Goal: Task Accomplishment & Management: Complete application form

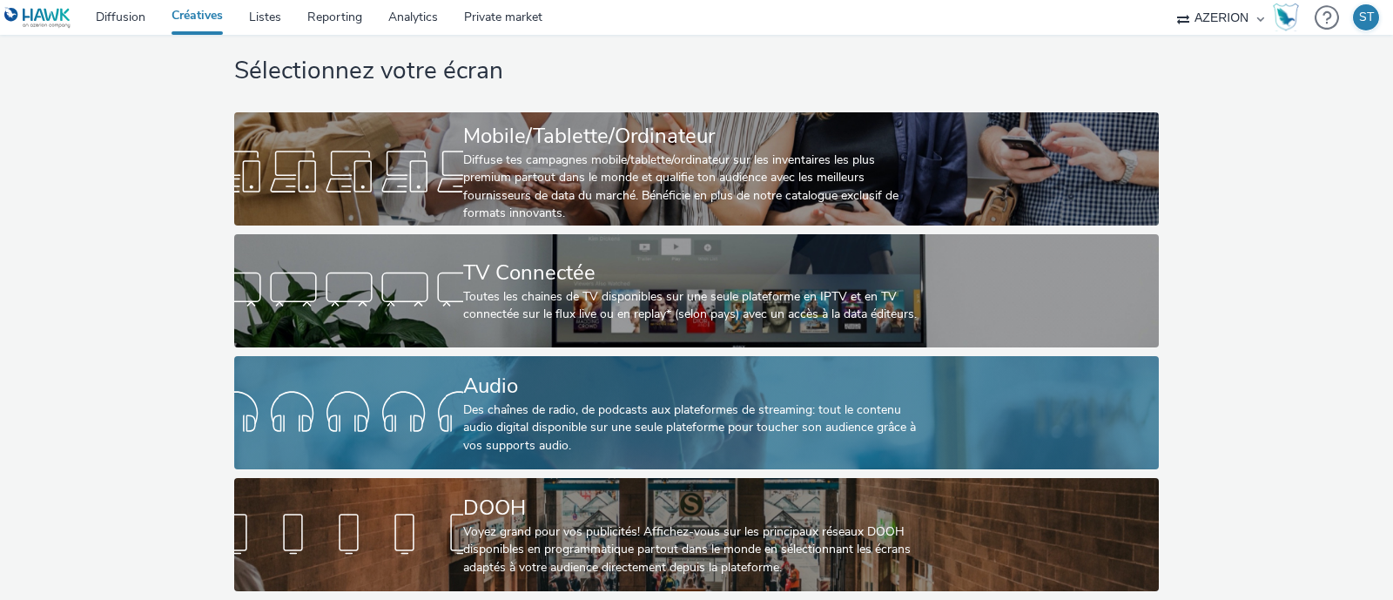
scroll to position [44, 0]
click at [522, 411] on div "Des chaînes de radio, de podcasts aux plateformes de streaming: tout le contenu…" at bounding box center [692, 427] width 459 height 53
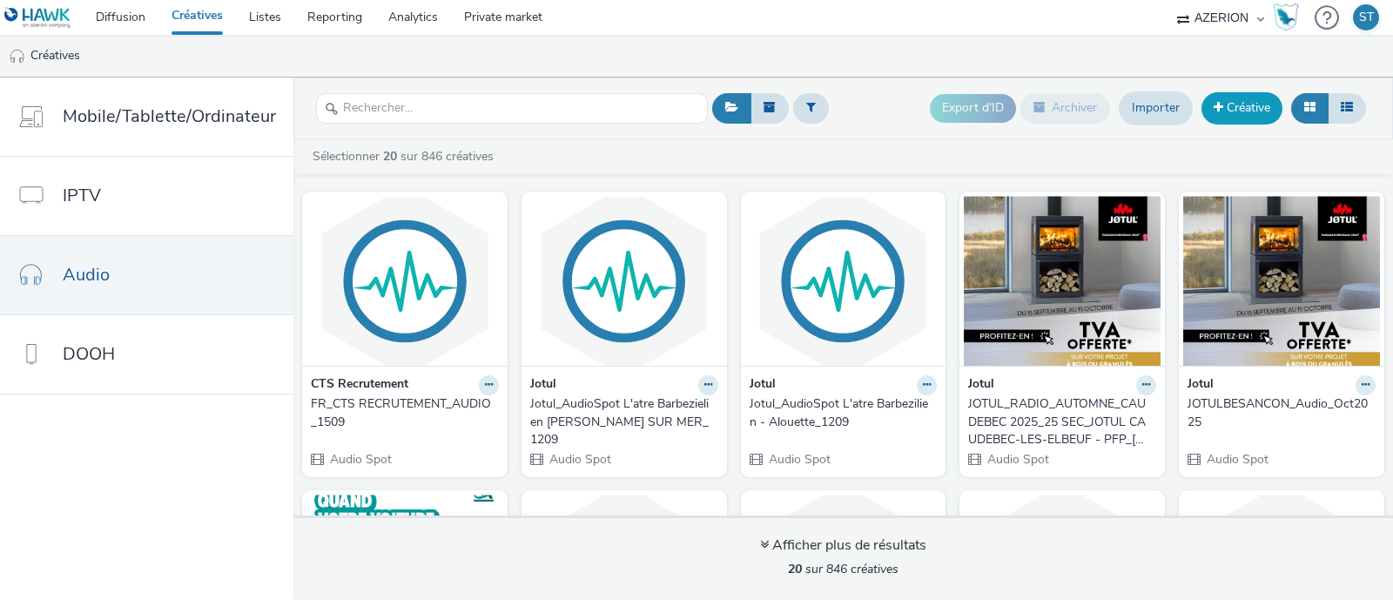
click at [1236, 112] on link "Créative" at bounding box center [1242, 107] width 81 height 31
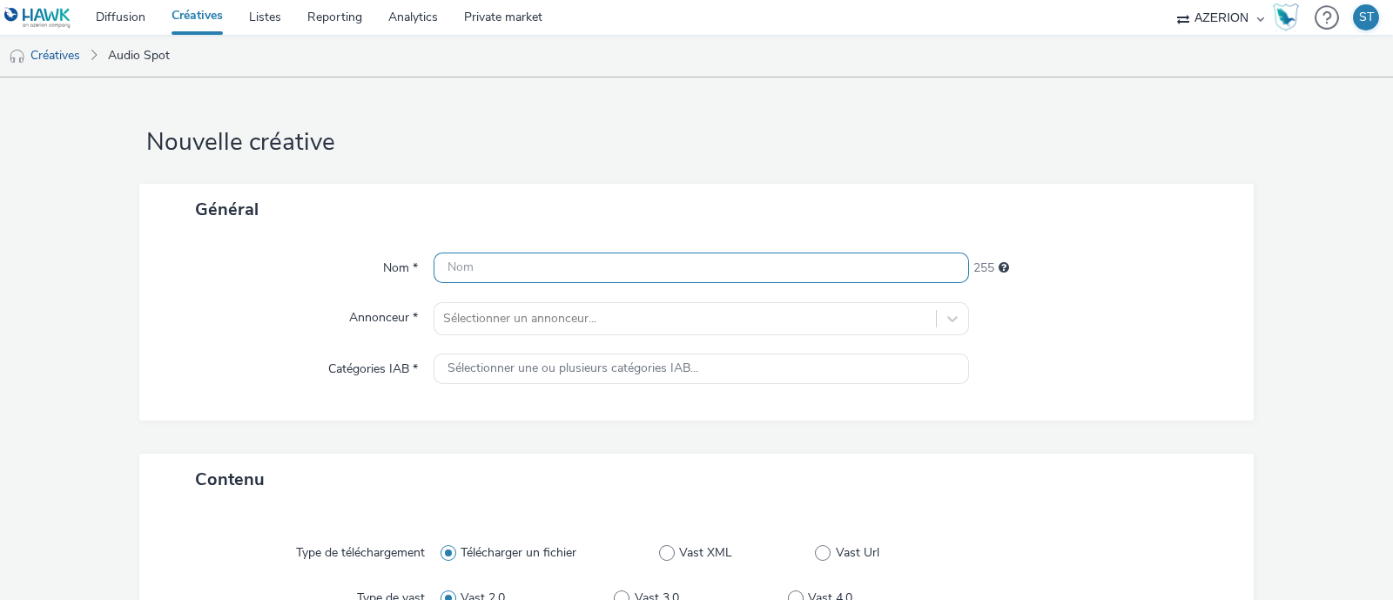
scroll to position [108, 0]
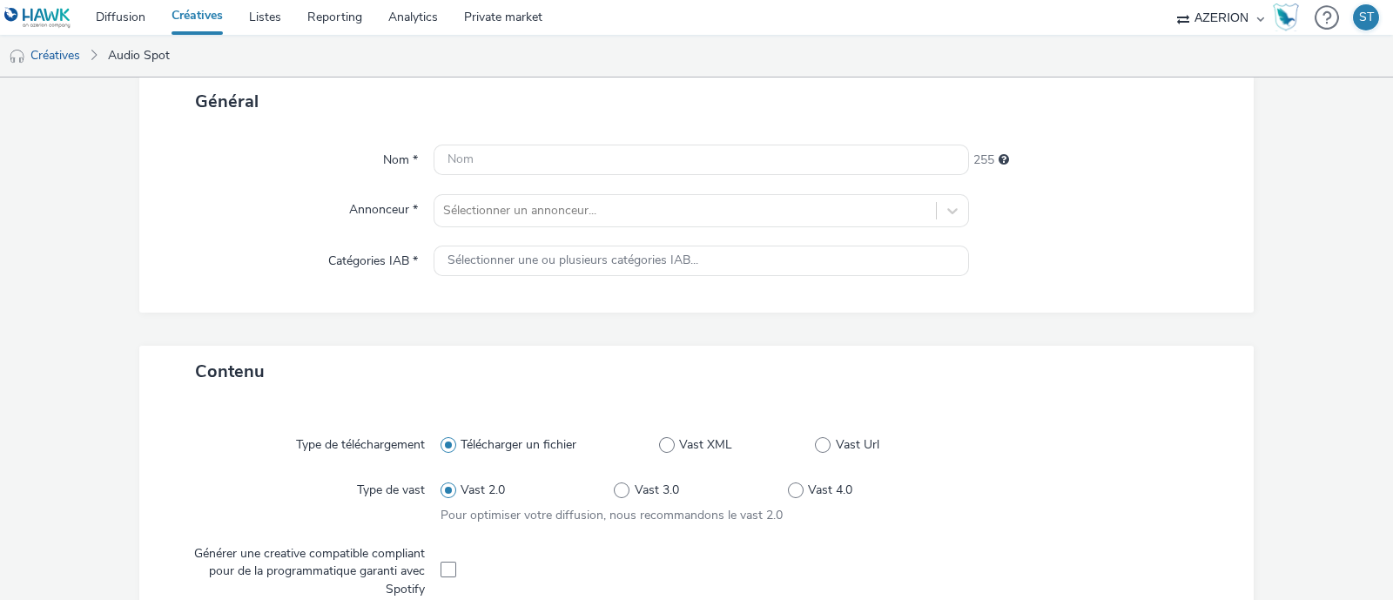
click at [266, 218] on div "Annonceur *" at bounding box center [295, 210] width 277 height 33
click at [574, 154] on input "text" at bounding box center [702, 160] width 536 height 30
paste input "PENNYLANE_RADIO_MUSIQUE-OK_LANCEMENT-1_44-1kHz"
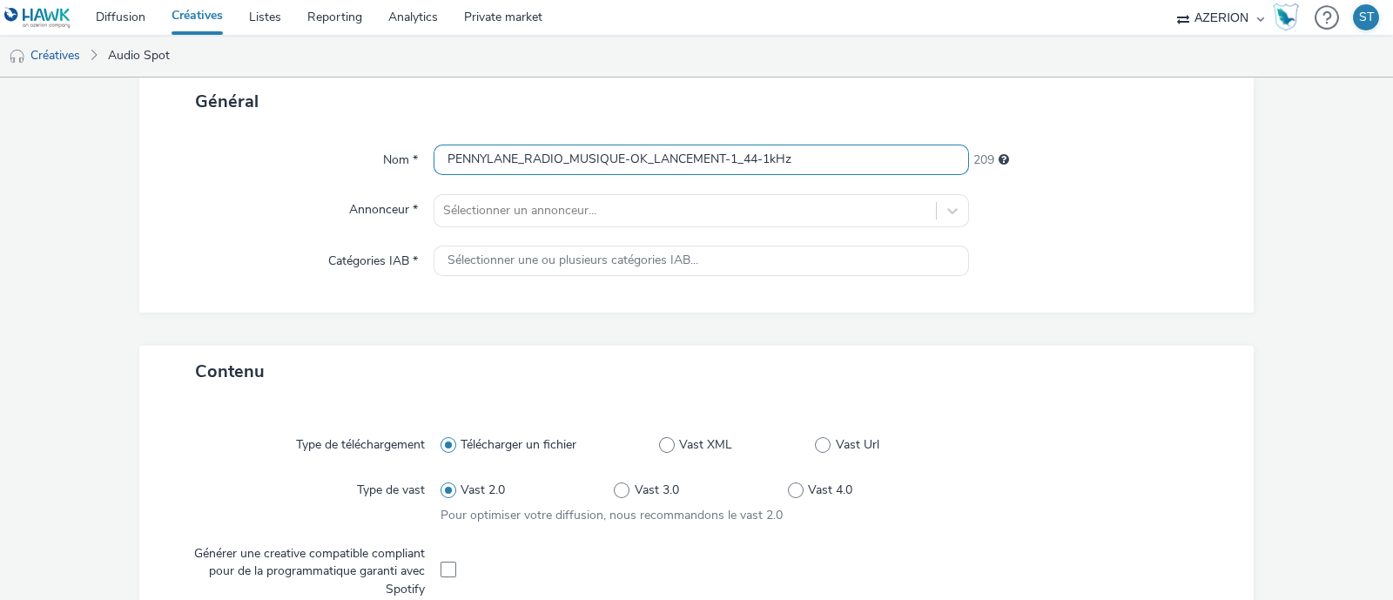
type input "PENNYLANE_RADIO_MUSIQUE-OK_LANCEMENT-1_44-1kHz"
click at [596, 113] on div "Général" at bounding box center [696, 101] width 1115 height 51
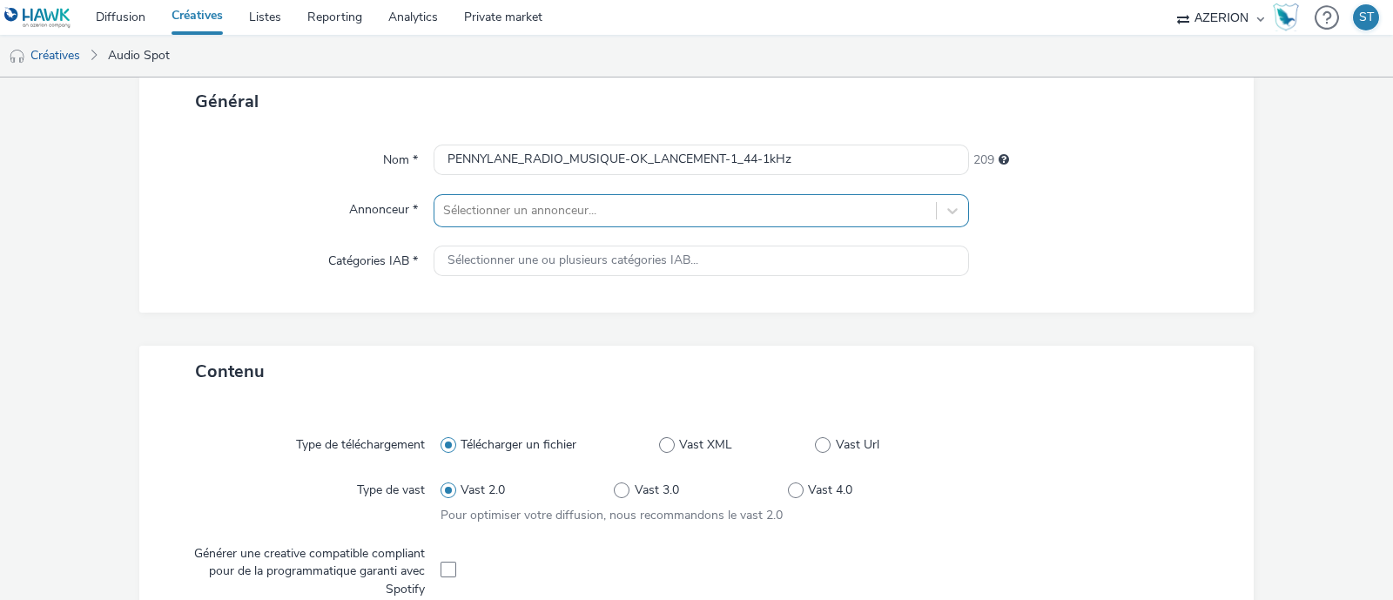
click at [502, 206] on div at bounding box center [685, 210] width 484 height 21
type input ")"
type input "p"
type input "Penny"
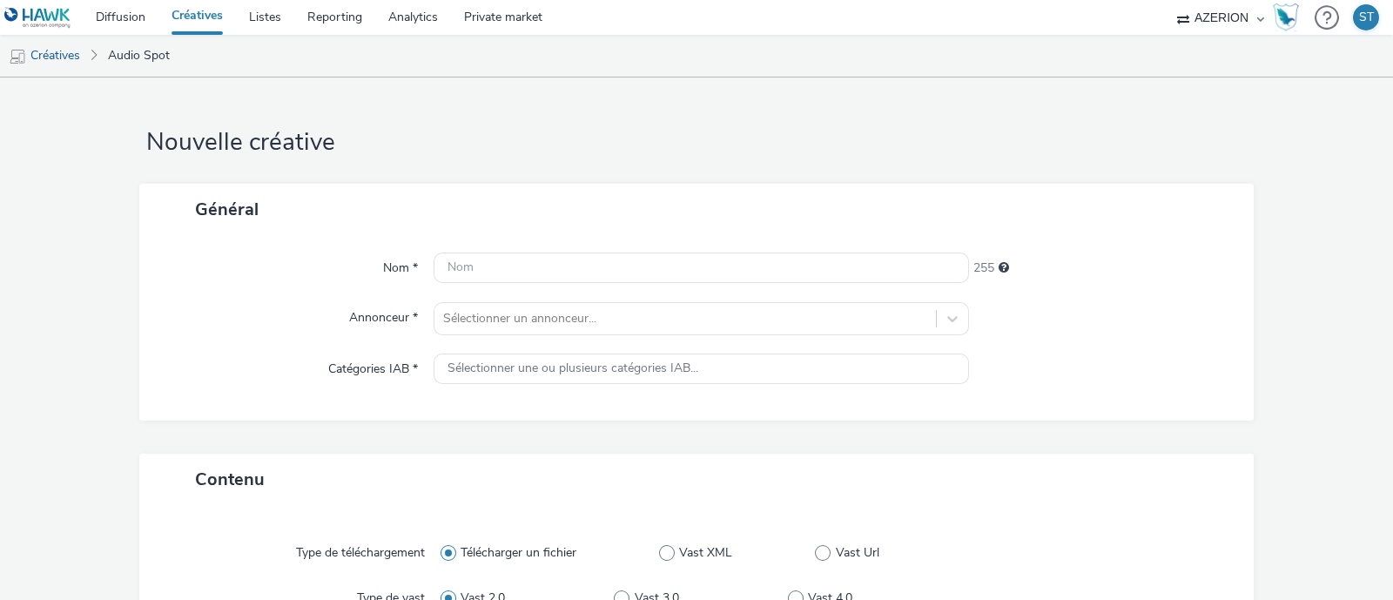
click at [160, 285] on div "Nom * 255 Annonceur * Sélectionner un annonceur... Catégories IAB * Sélectionne…" at bounding box center [696, 327] width 1115 height 185
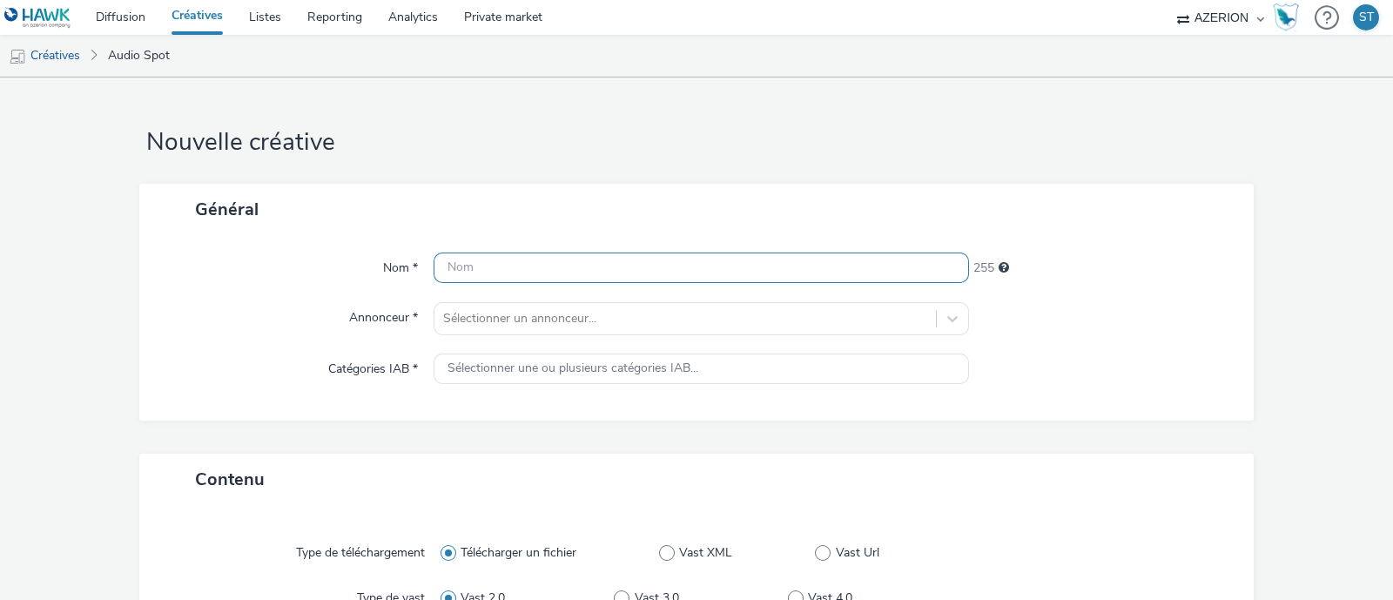
click at [490, 274] on input "text" at bounding box center [702, 268] width 536 height 30
paste input "PENNYLANE_RADIO_MUSIQUE-OK_LANCEMENT-1_44-1kHz"
type input "PENNYLANE_RADIO_MUSIQUE-OK_LANCEMENT-1_44-1kHz"
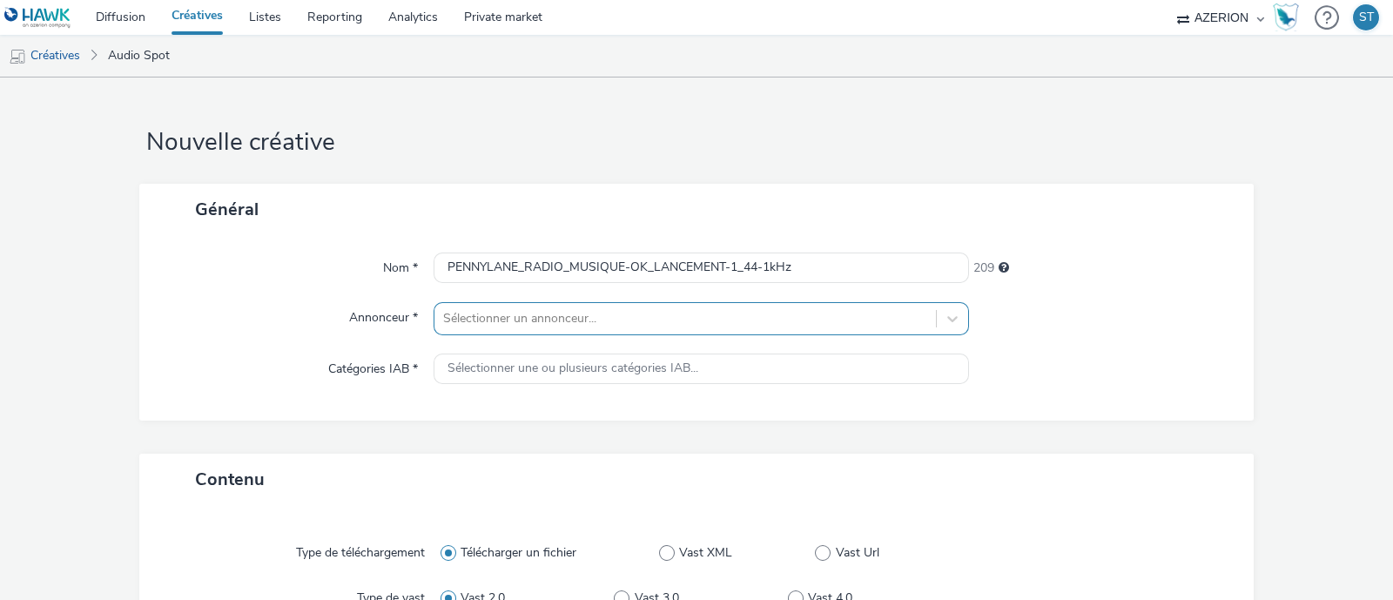
click at [501, 320] on div "Sélectionner un annonceur..." at bounding box center [702, 318] width 536 height 33
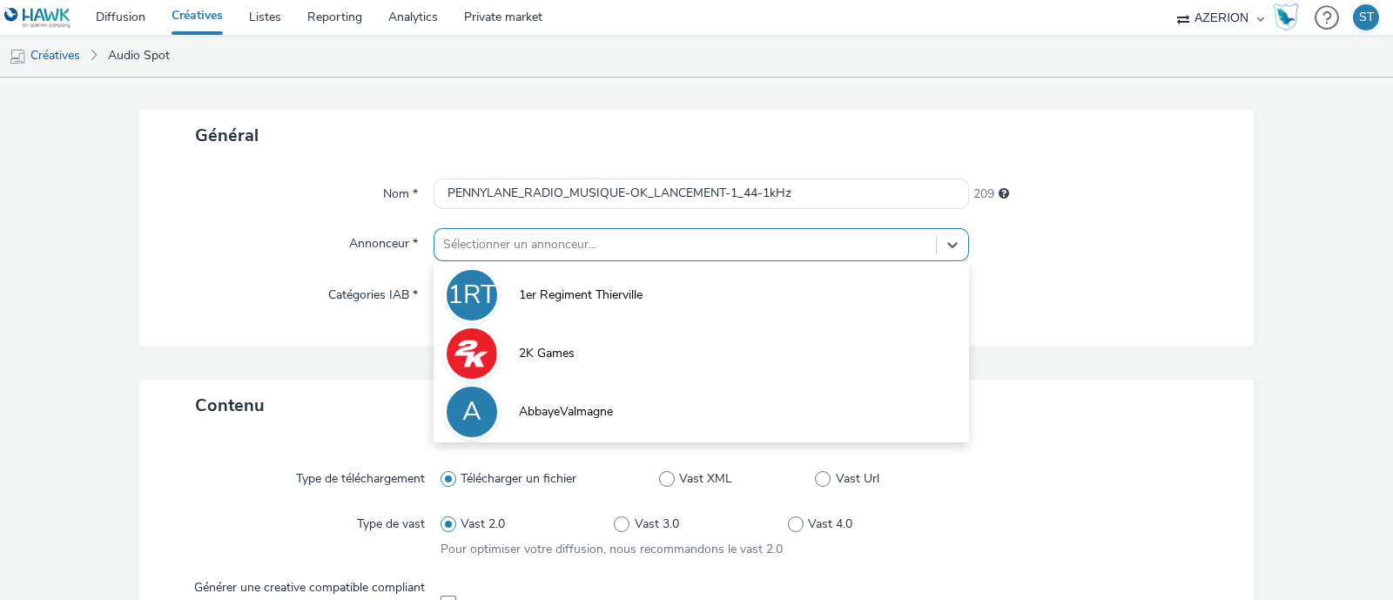
scroll to position [80, 0]
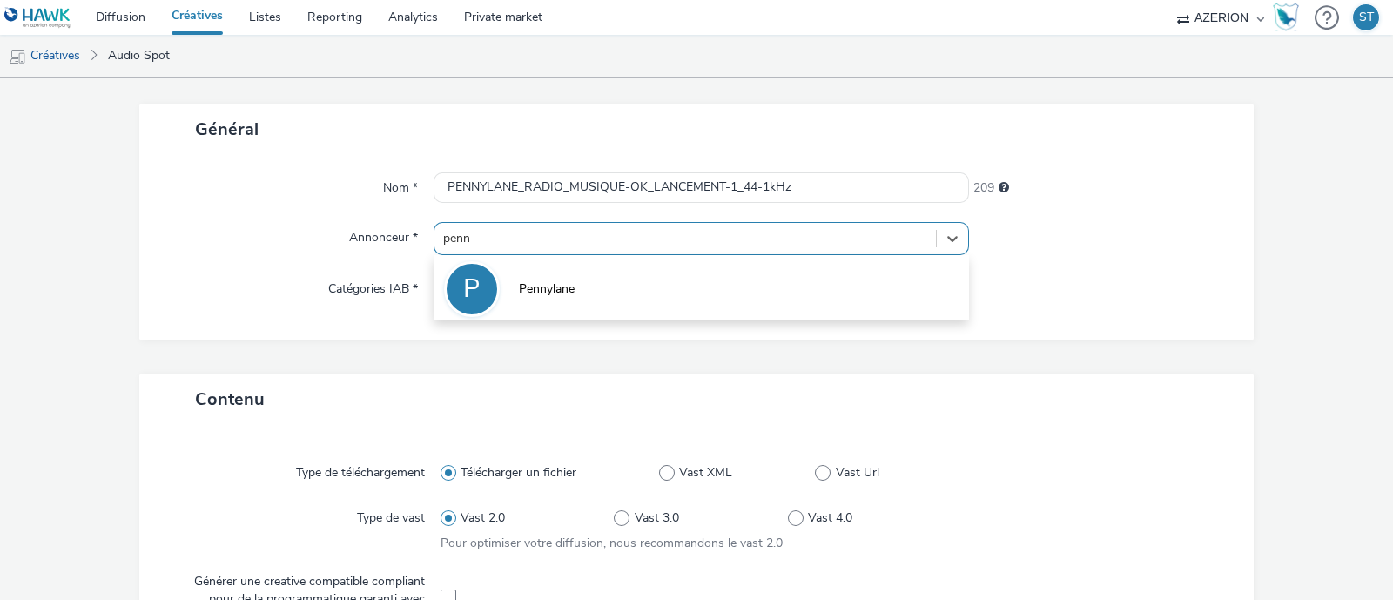
type input "penny"
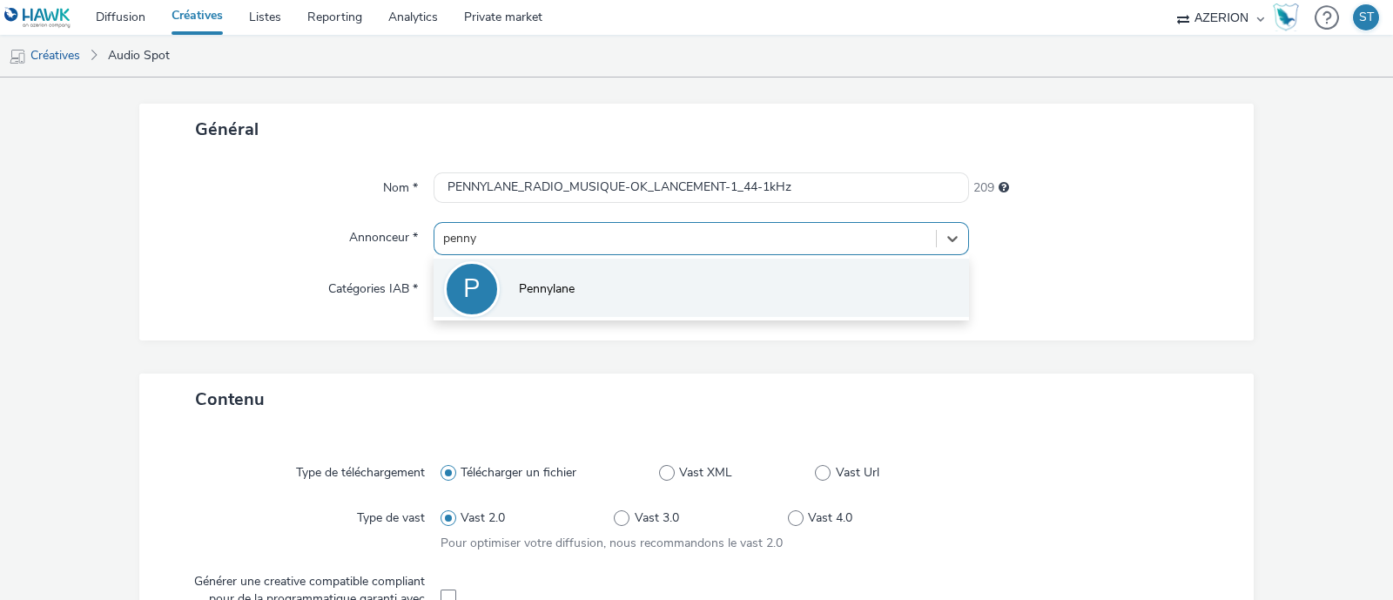
click at [540, 287] on span "Pennylane" at bounding box center [547, 288] width 56 height 17
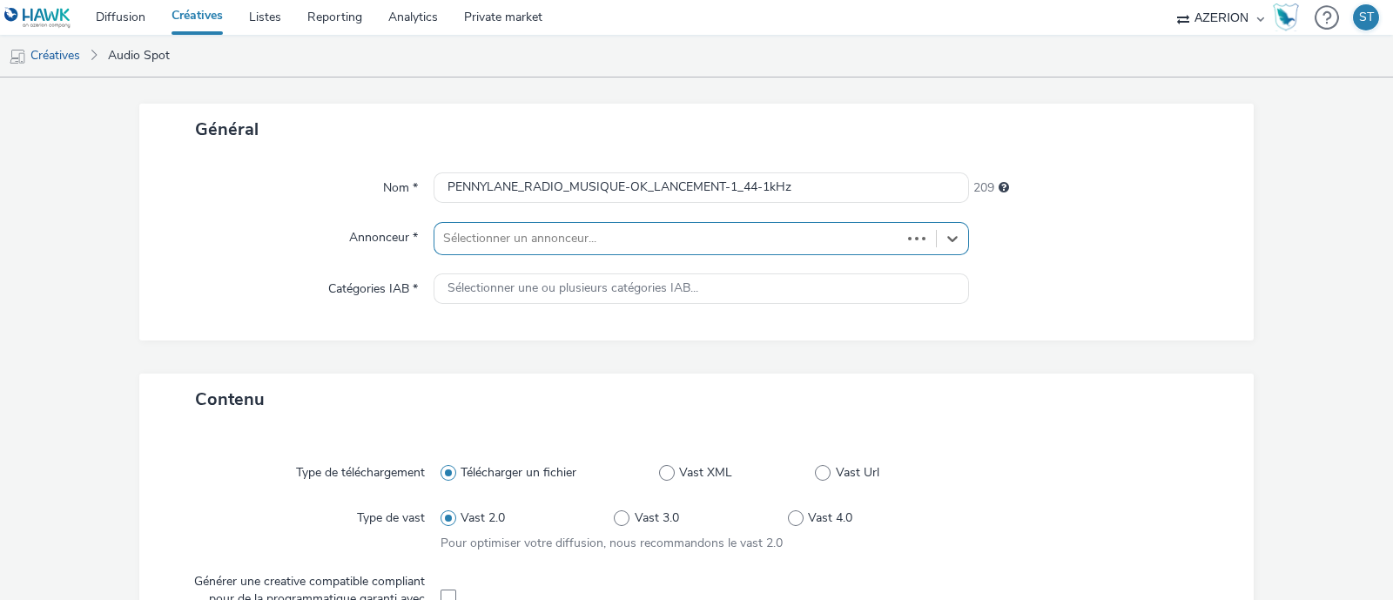
type input "[URL][DOMAIN_NAME]"
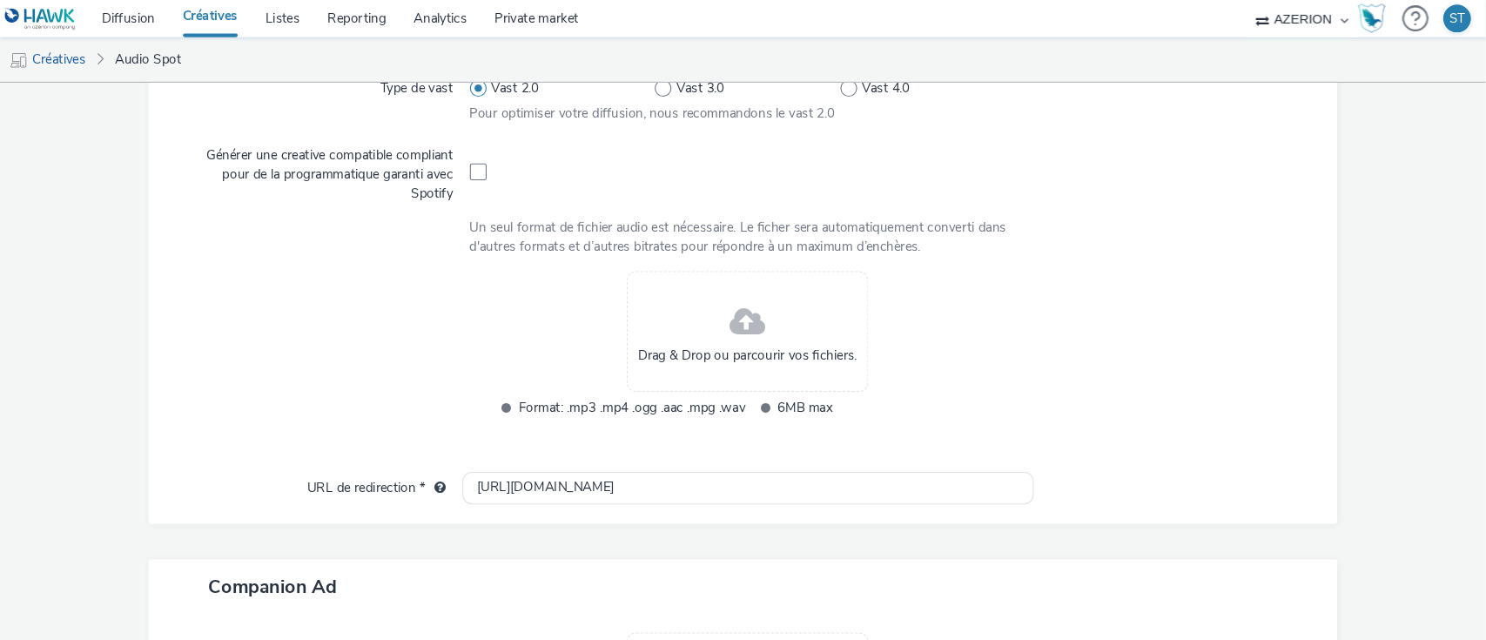
scroll to position [527, 0]
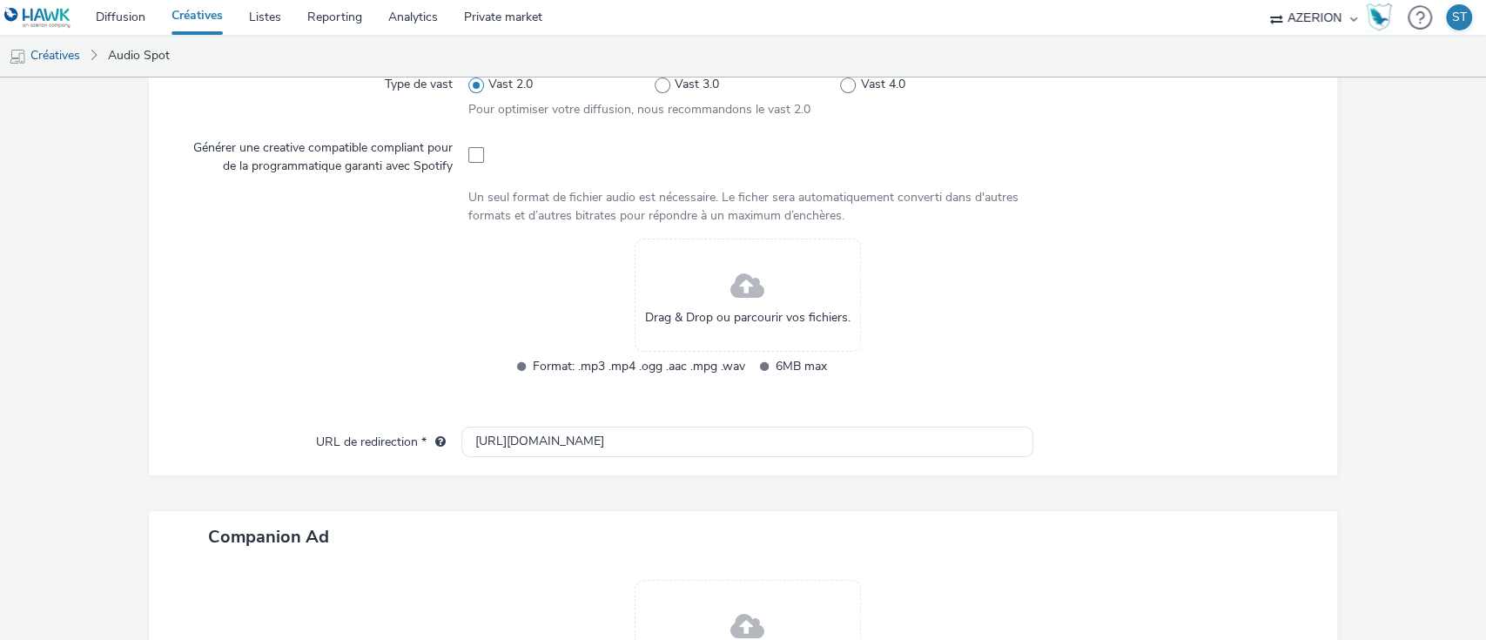
click at [1149, 157] on div at bounding box center [1167, 153] width 280 height 43
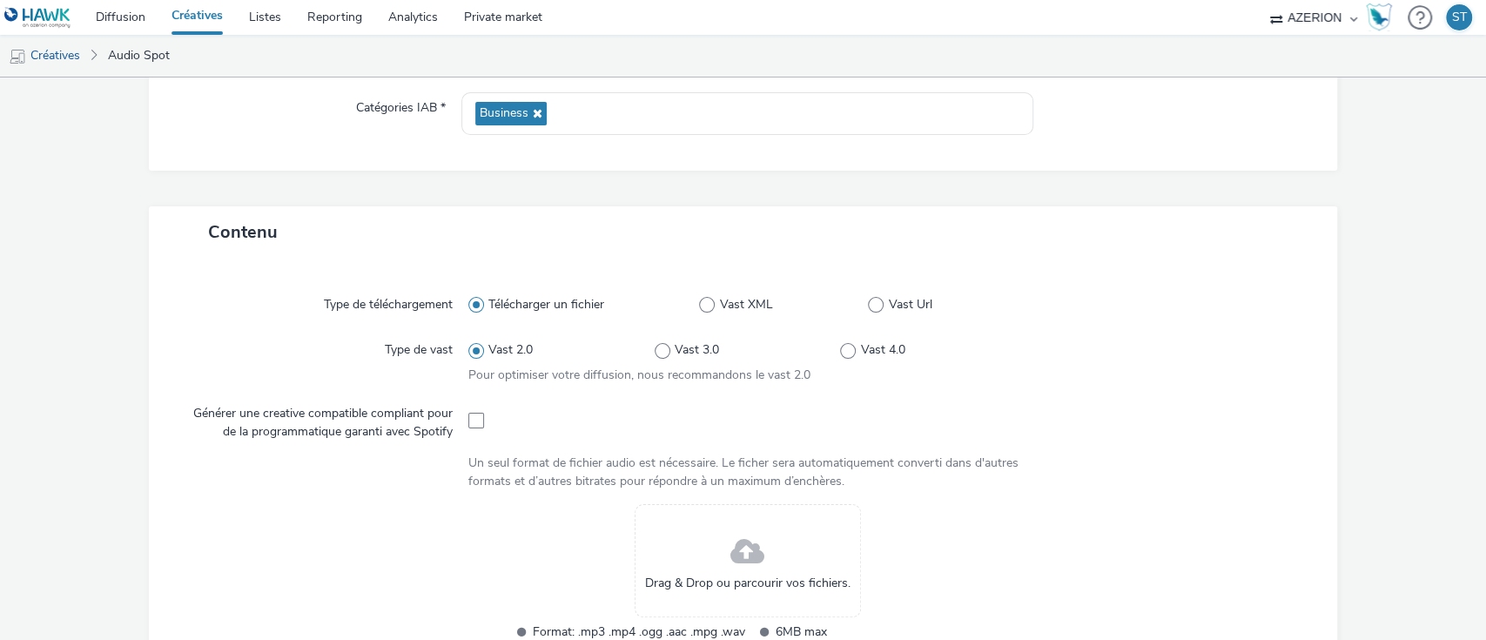
scroll to position [445, 0]
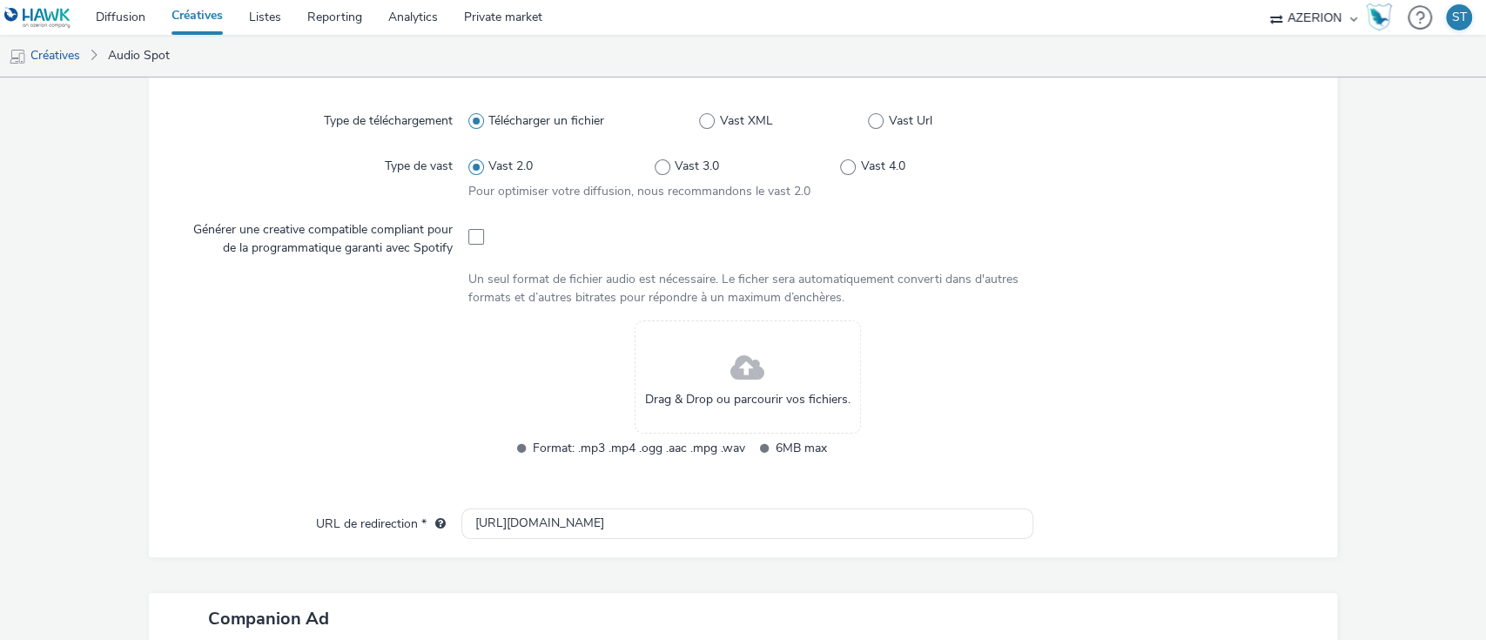
click at [270, 338] on div at bounding box center [324, 400] width 288 height 160
click at [766, 339] on div "Drag & Drop ou parcourir vos fichiers." at bounding box center [748, 376] width 226 height 113
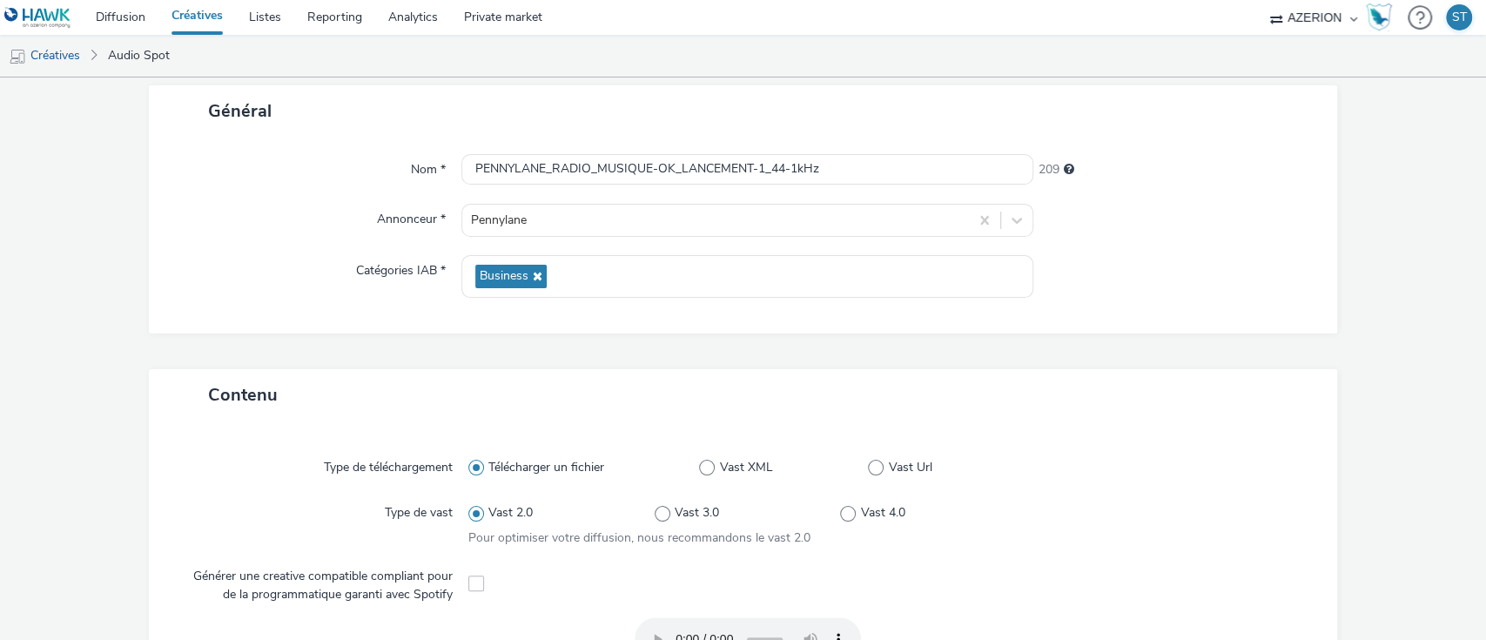
scroll to position [650, 0]
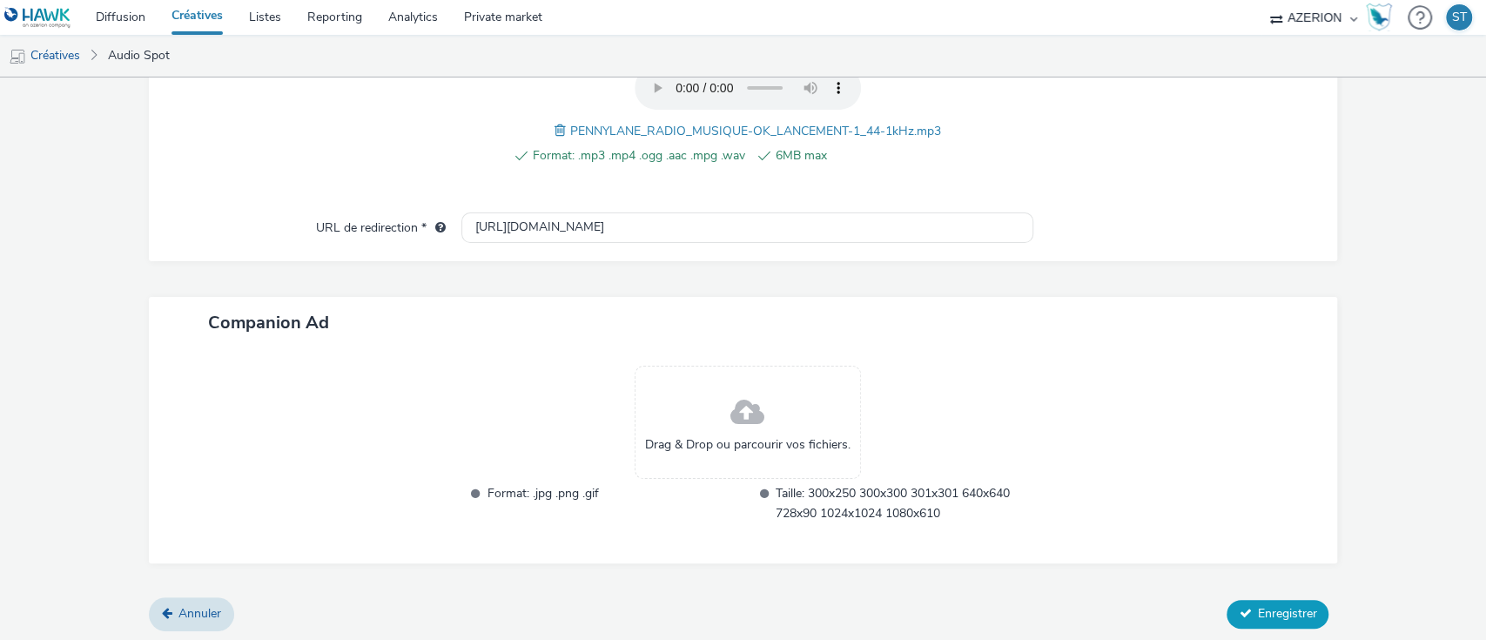
click at [1268, 599] on span "Enregistrer" at bounding box center [1286, 613] width 59 height 17
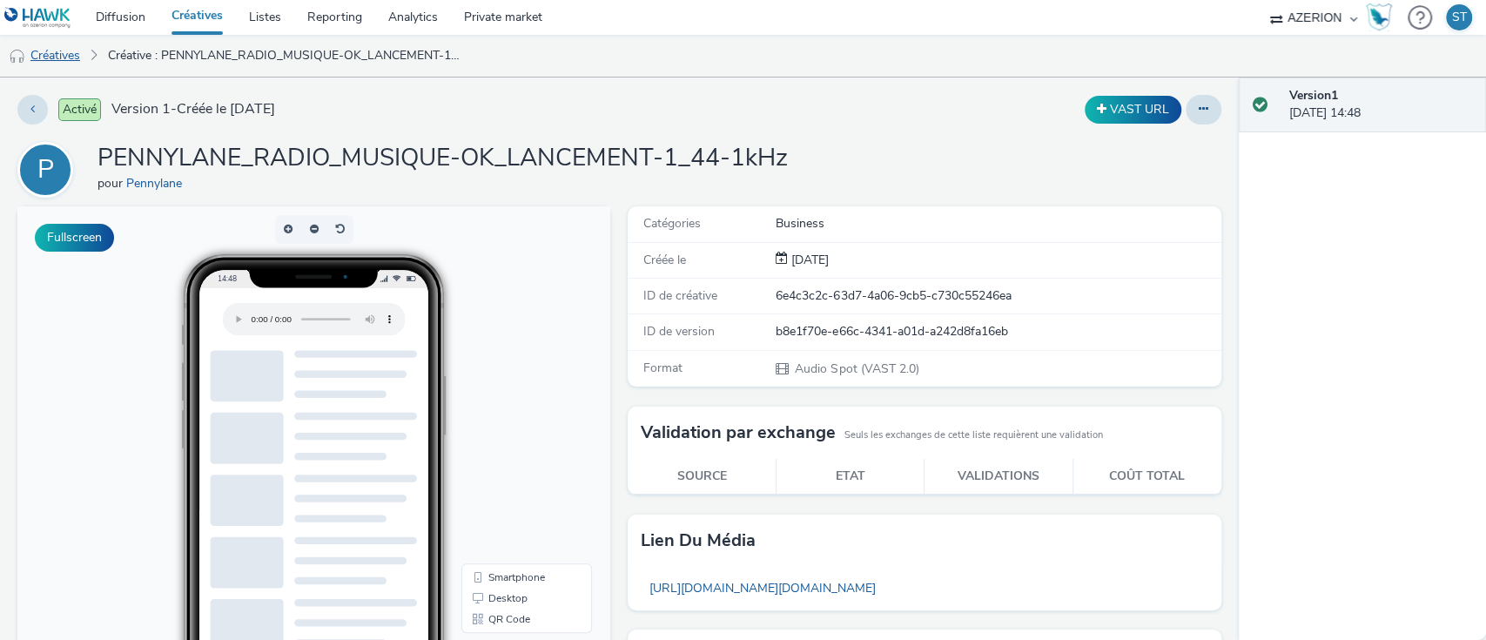
click at [64, 62] on link "Créatives" at bounding box center [44, 56] width 89 height 42
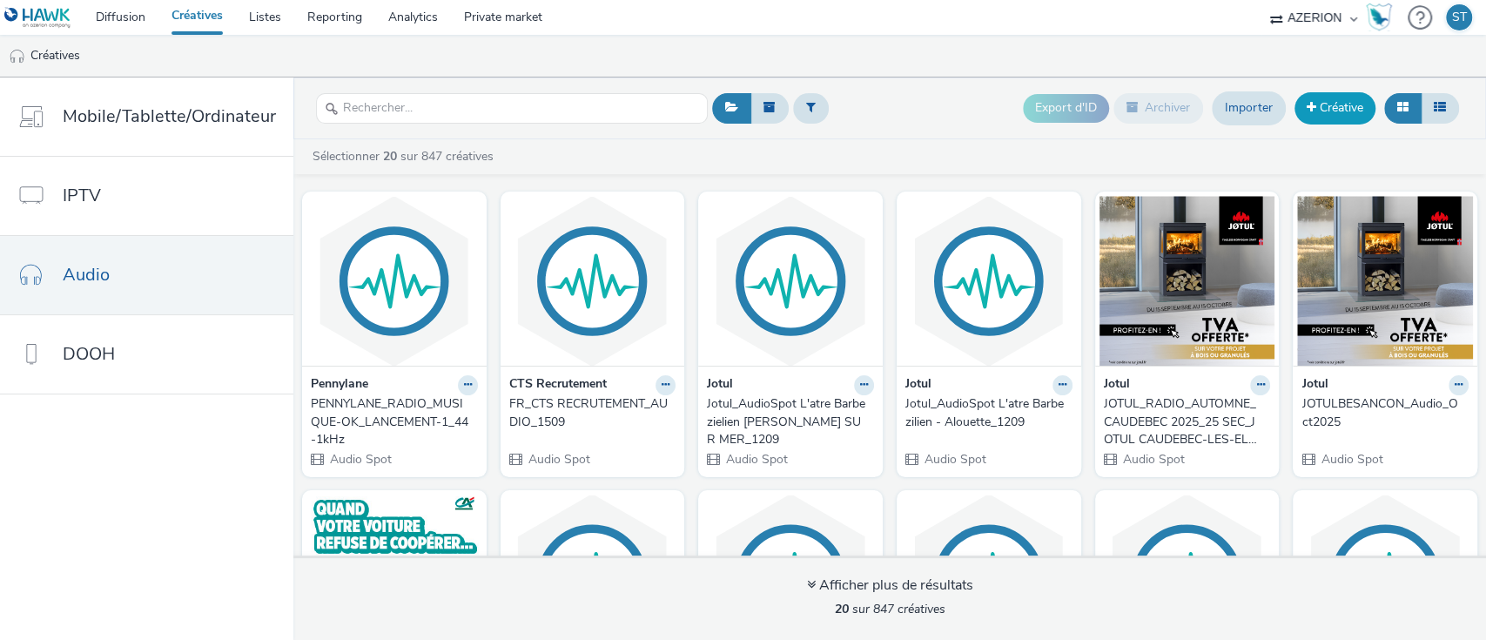
click at [1341, 103] on link "Créative" at bounding box center [1335, 107] width 81 height 31
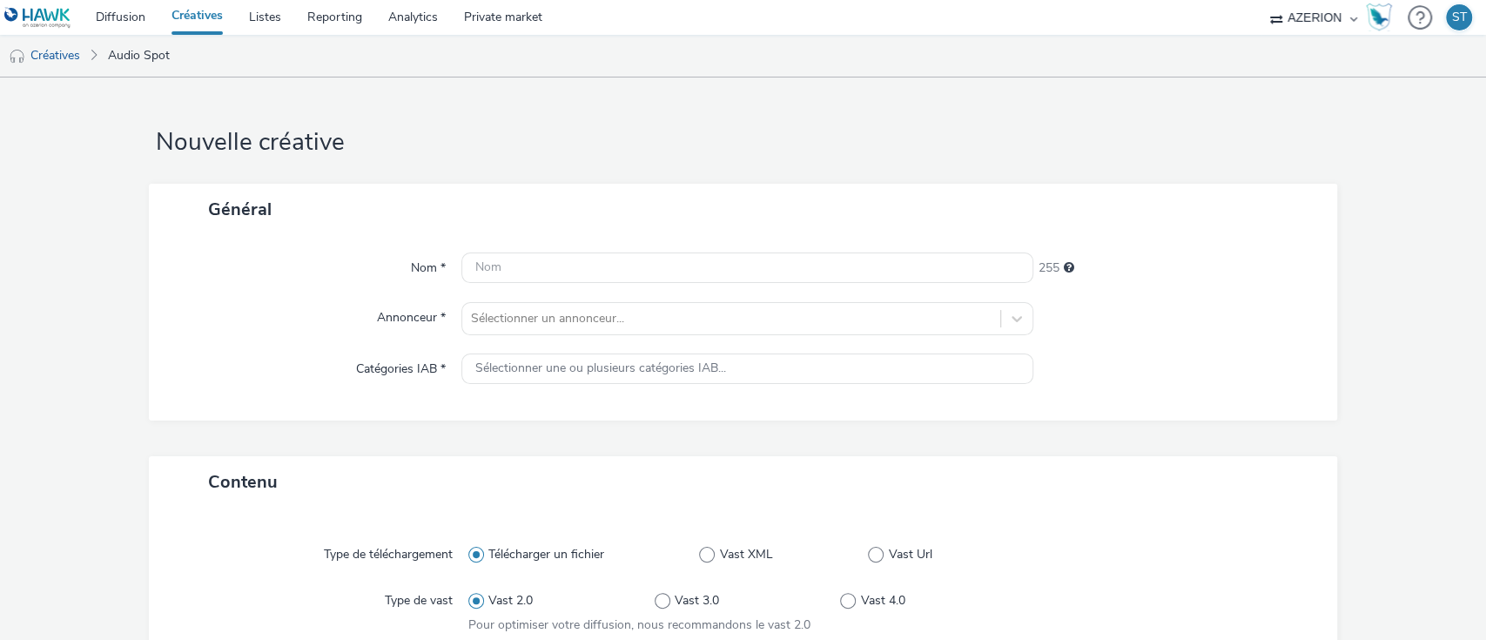
click at [237, 312] on div "Annonceur *" at bounding box center [313, 318] width 295 height 33
click at [630, 272] on input "text" at bounding box center [748, 268] width 573 height 30
paste input "PENNYLANE_RADIO_MUSIQUE-OK_LANCEMENT-2_44-1kHz"
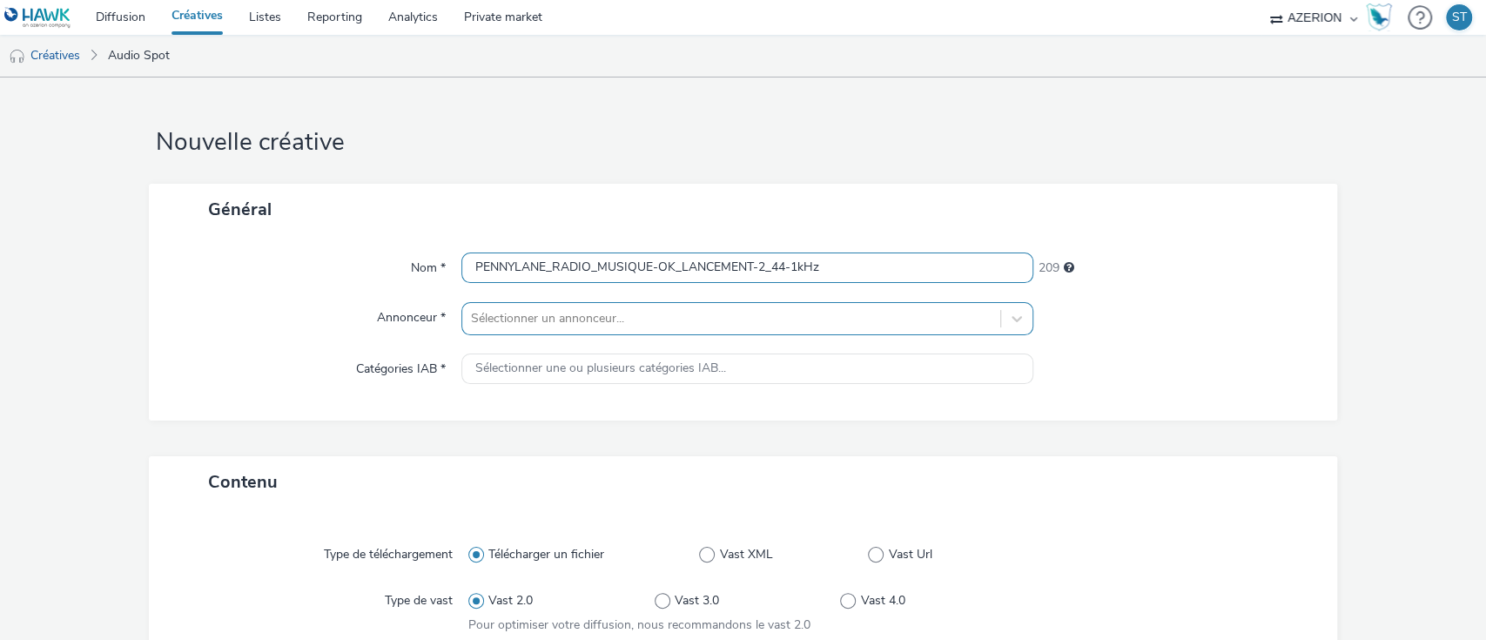
type input "PENNYLANE_RADIO_MUSIQUE-OK_LANCEMENT-2_44-1kHz"
click at [562, 317] on div "Sélectionner un annonceur..." at bounding box center [748, 318] width 573 height 33
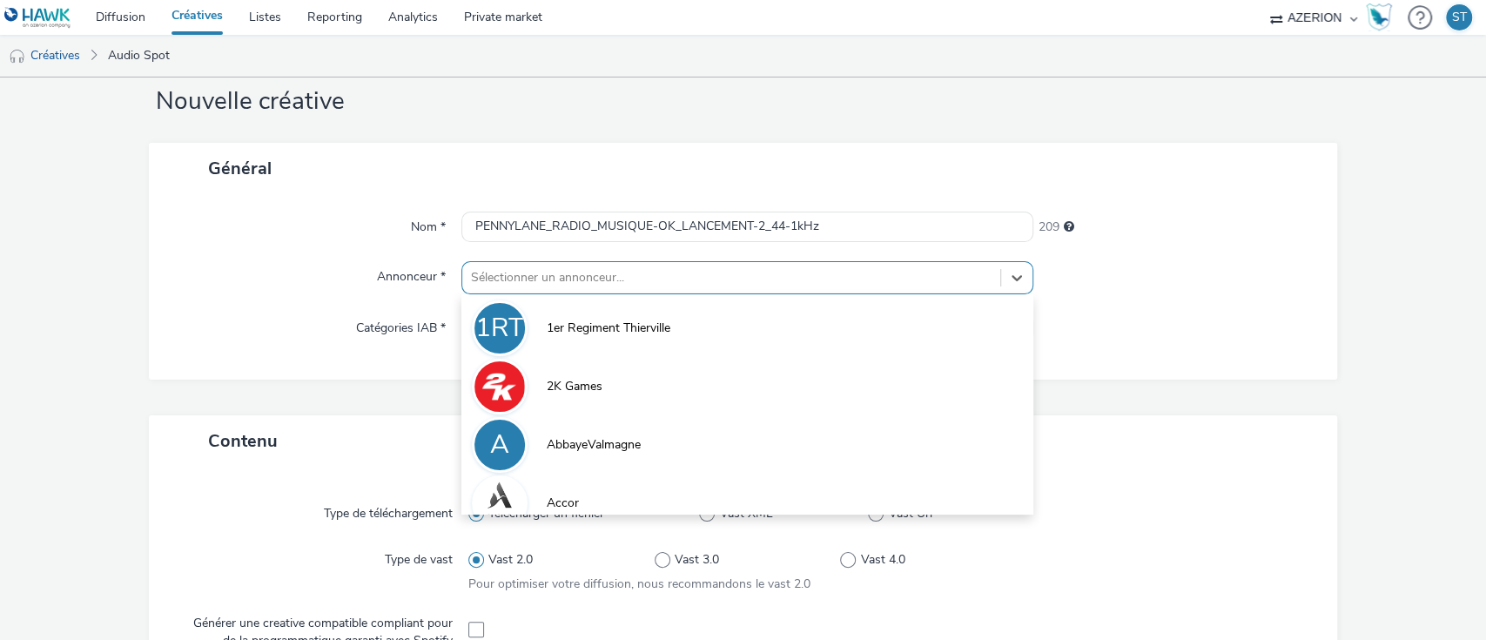
scroll to position [41, 0]
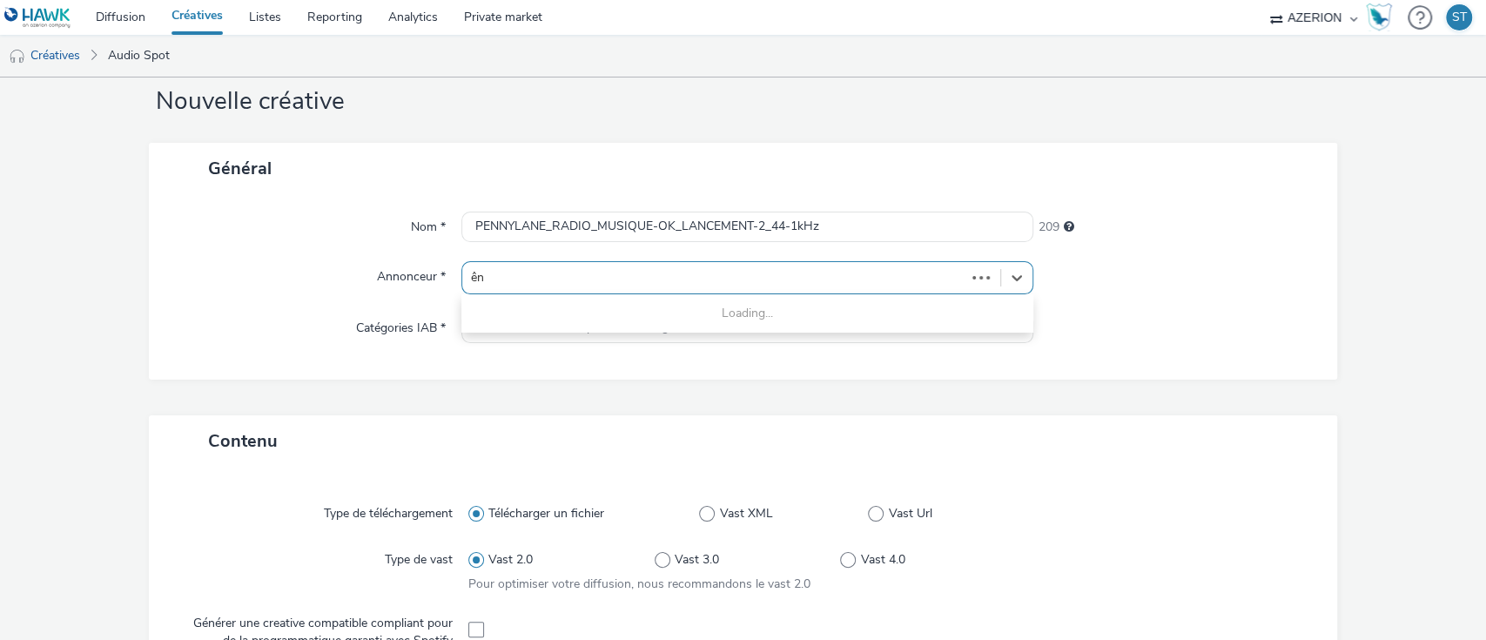
type input "ê"
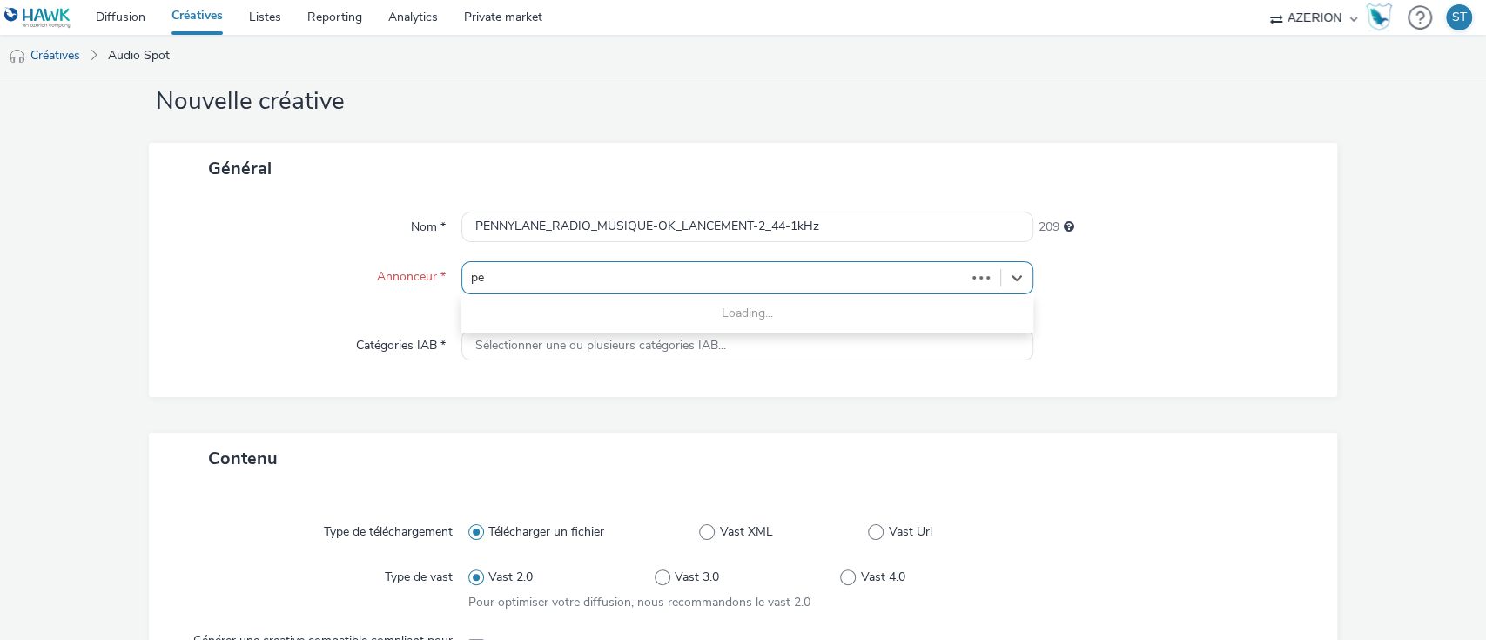
type input "pen"
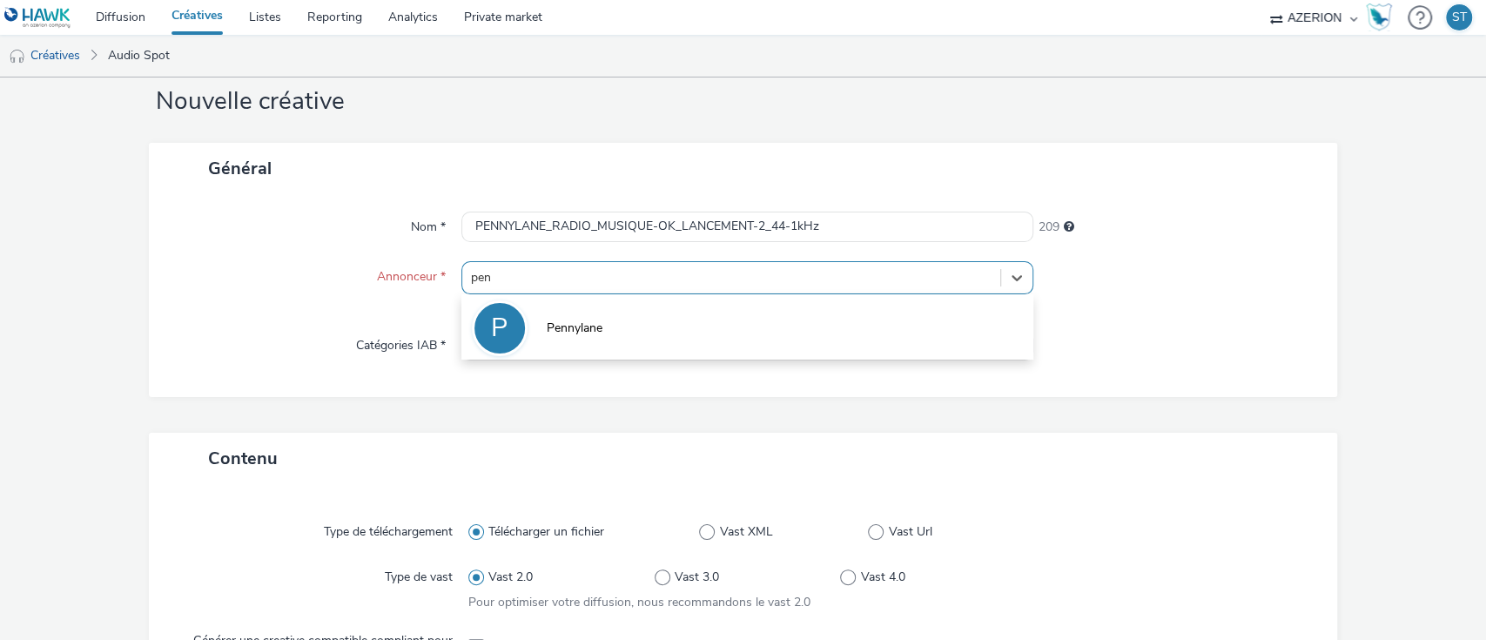
click at [562, 317] on li "P Pennylane" at bounding box center [748, 327] width 573 height 58
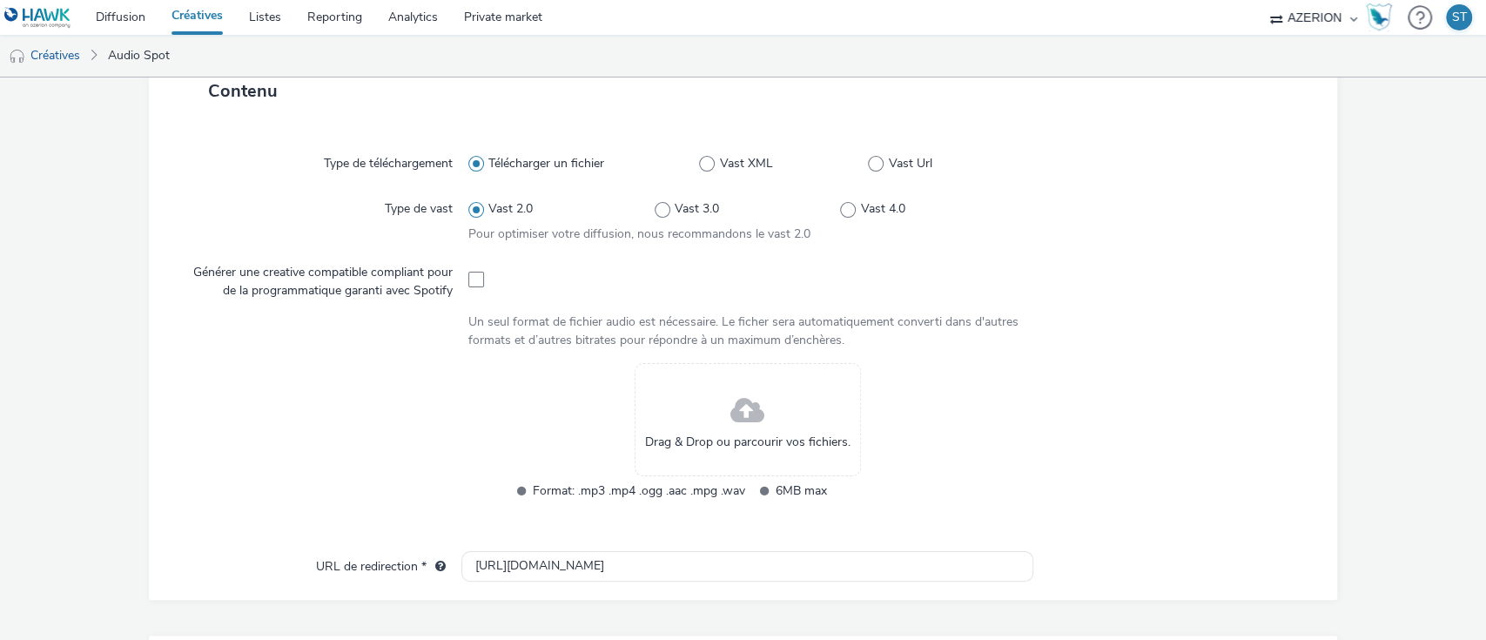
scroll to position [403, 0]
click at [753, 420] on span at bounding box center [748, 410] width 34 height 46
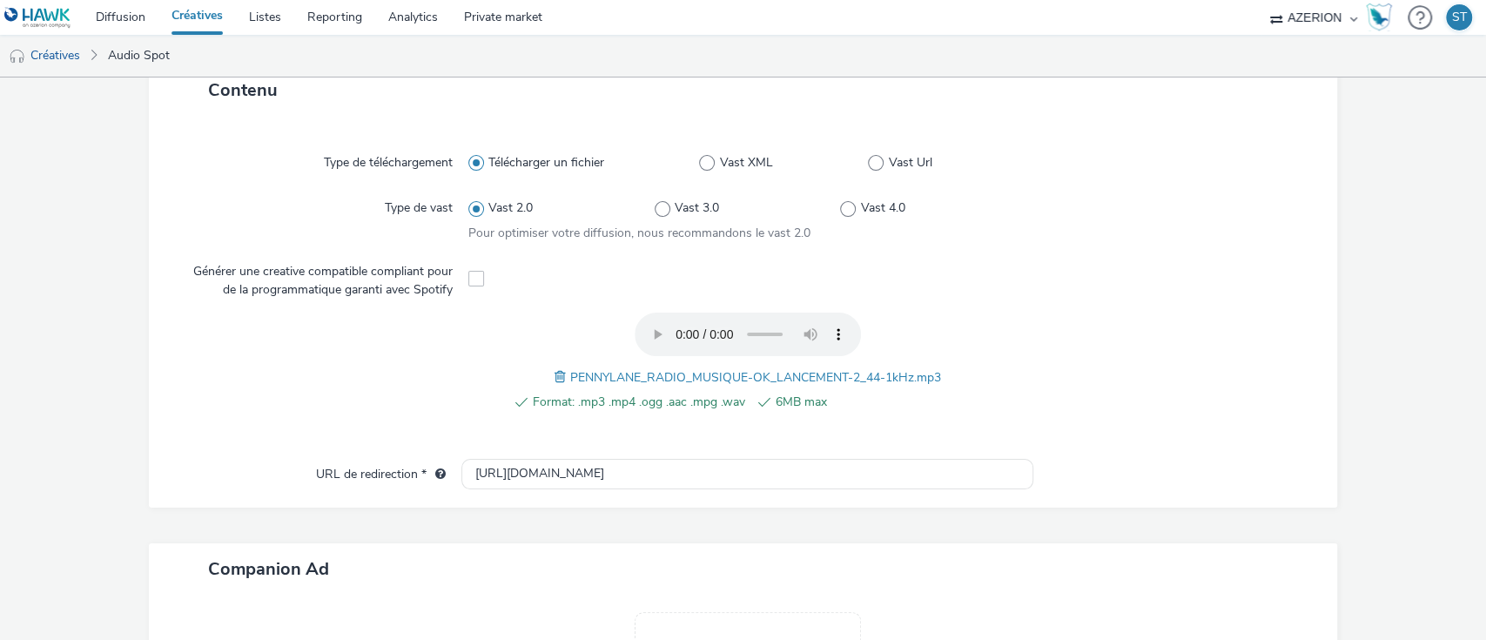
scroll to position [650, 0]
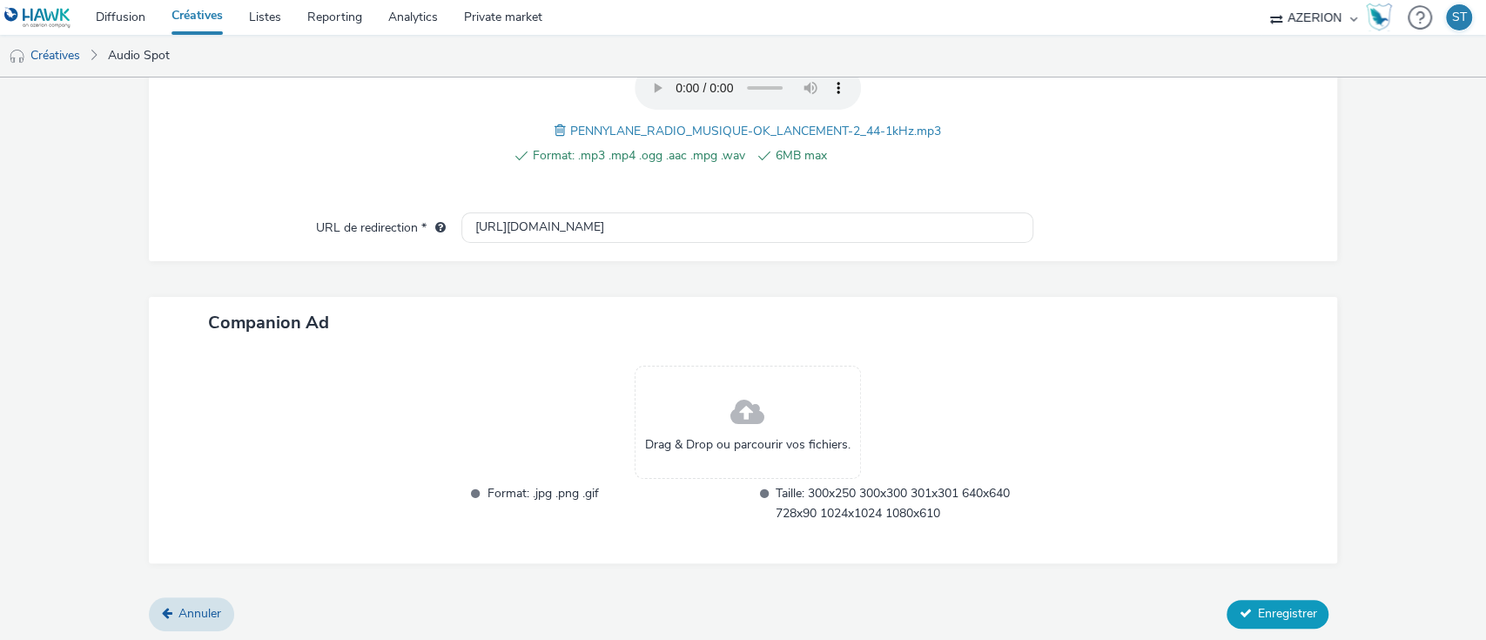
click at [1266, 599] on span "Enregistrer" at bounding box center [1286, 613] width 59 height 17
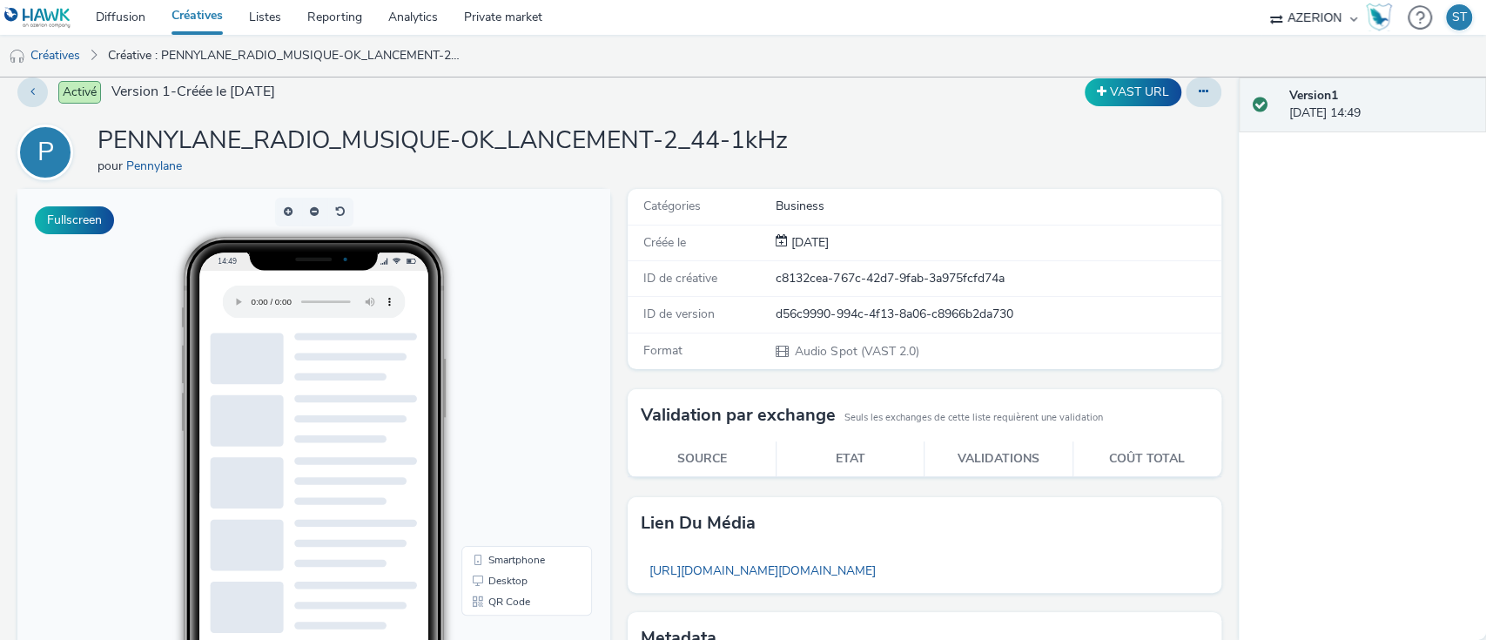
scroll to position [16, 0]
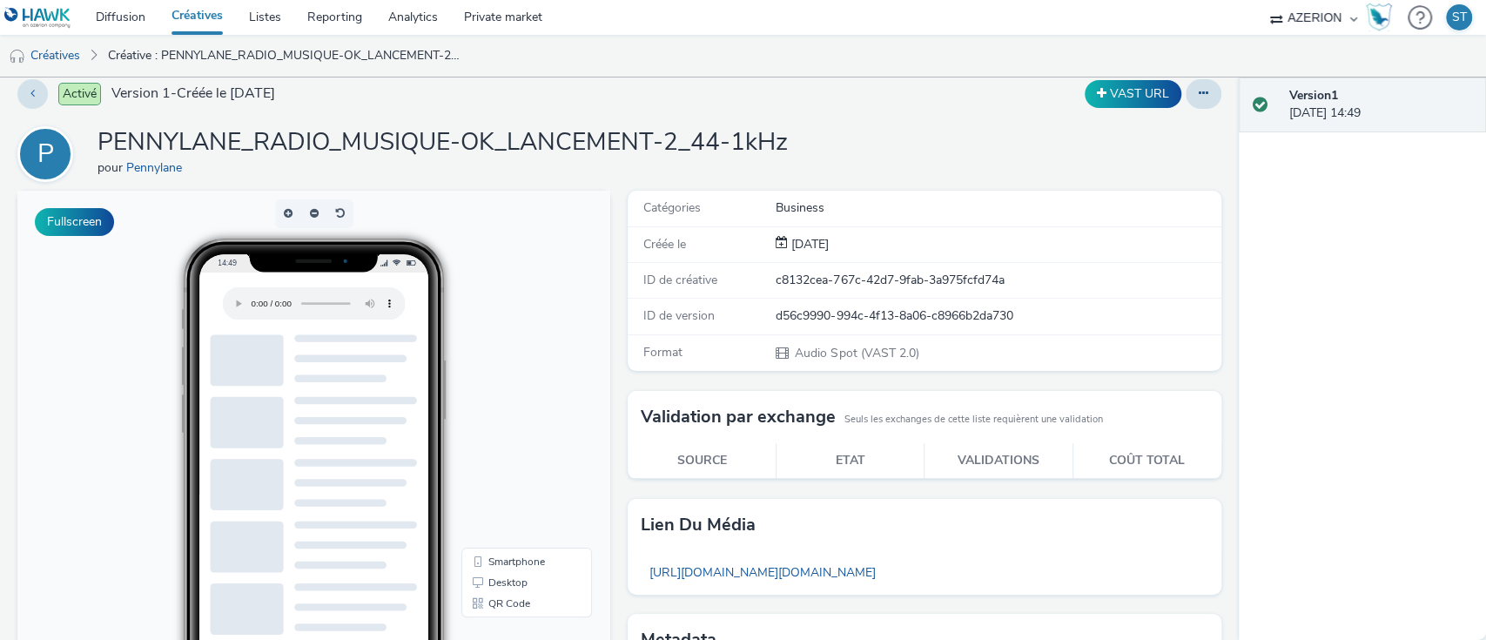
click at [49, 356] on body "14:49 Smartphone Desktop QR Code" at bounding box center [313, 548] width 593 height 714
click at [125, 21] on link "Diffusion" at bounding box center [121, 17] width 76 height 35
